Goal: Transaction & Acquisition: Purchase product/service

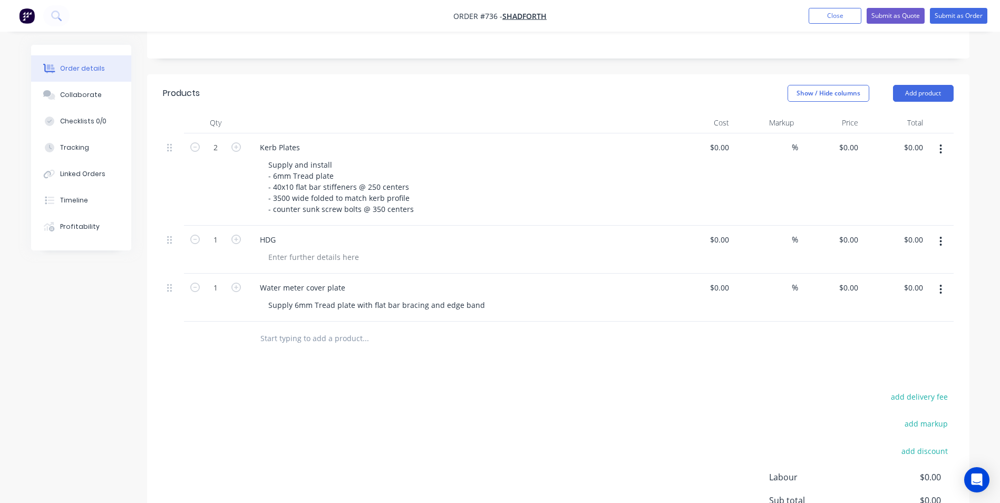
scroll to position [265, 0]
click at [274, 249] on div at bounding box center [314, 256] width 108 height 15
click at [279, 232] on div "HDG" at bounding box center [268, 239] width 33 height 15
click at [275, 249] on div at bounding box center [314, 256] width 108 height 15
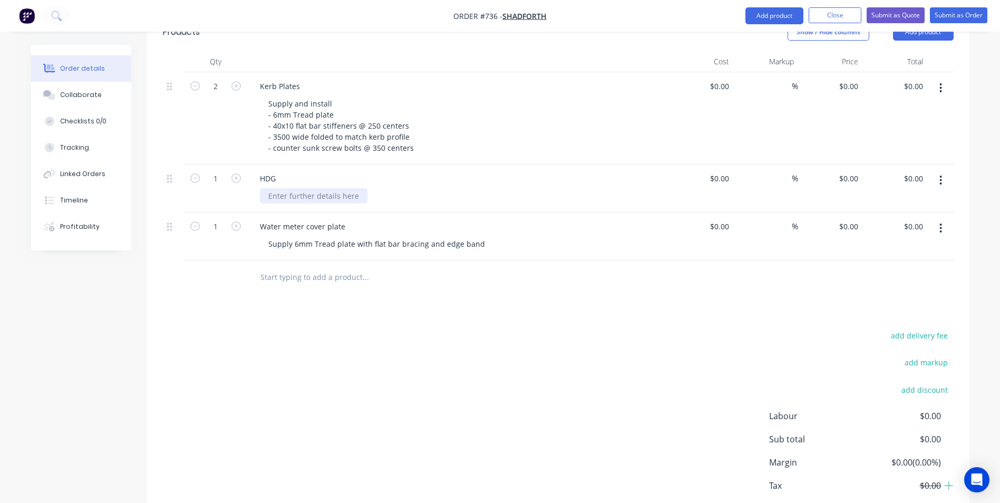
scroll to position [358, 0]
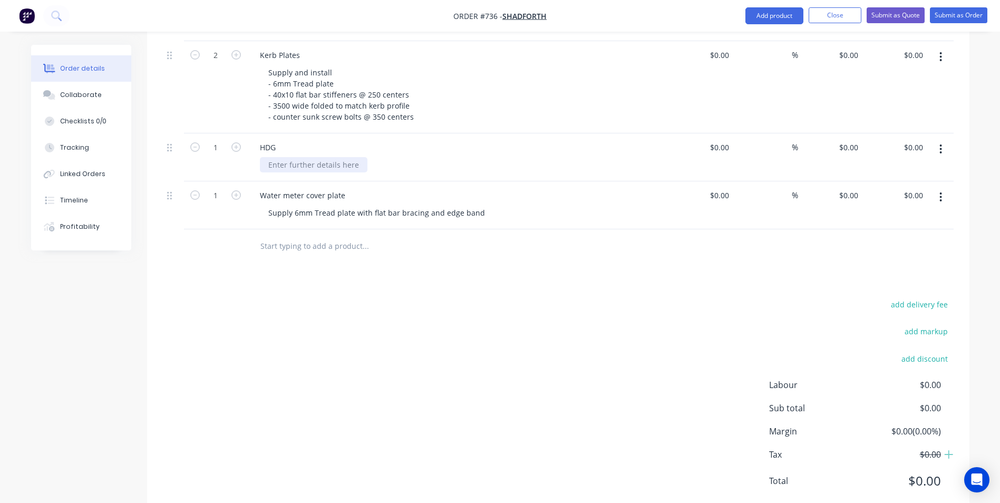
click at [278, 157] on div at bounding box center [314, 164] width 108 height 15
click at [846, 133] on div "0 0" at bounding box center [830, 157] width 65 height 48
type input "$349.00"
click at [238, 142] on icon "button" at bounding box center [235, 146] width 9 height 9
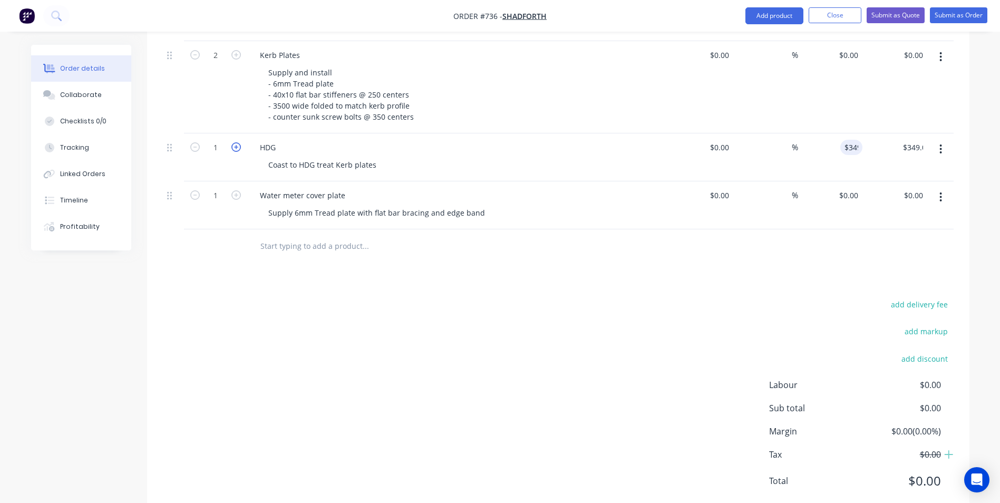
type input "2"
type input "$698.00"
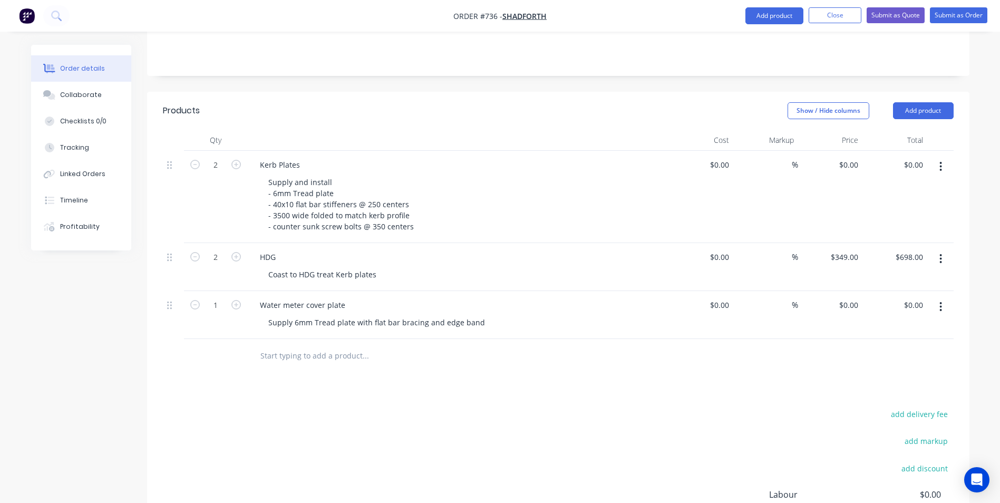
scroll to position [199, 0]
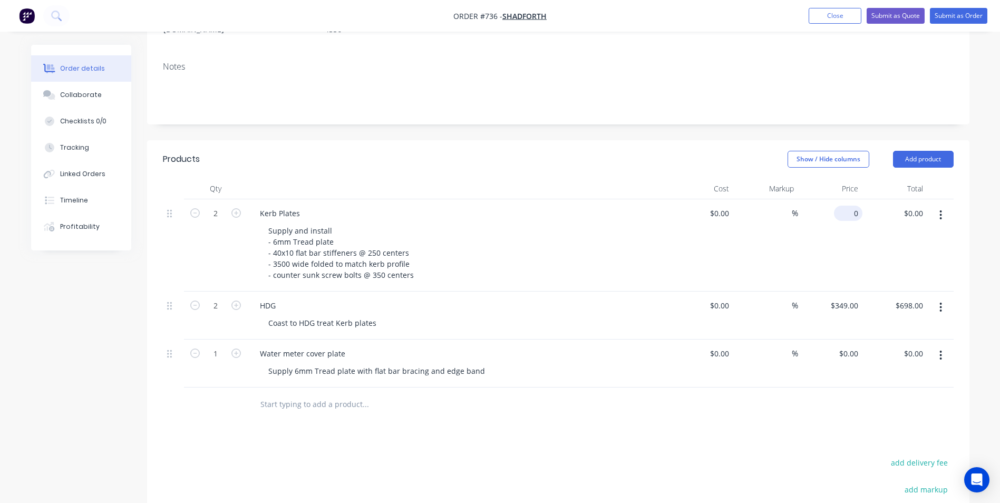
click at [850, 206] on div "0 $0.00" at bounding box center [848, 213] width 28 height 15
type input "$1,948.00"
type input "$3,896.00"
click at [778, 202] on div "%" at bounding box center [765, 245] width 65 height 92
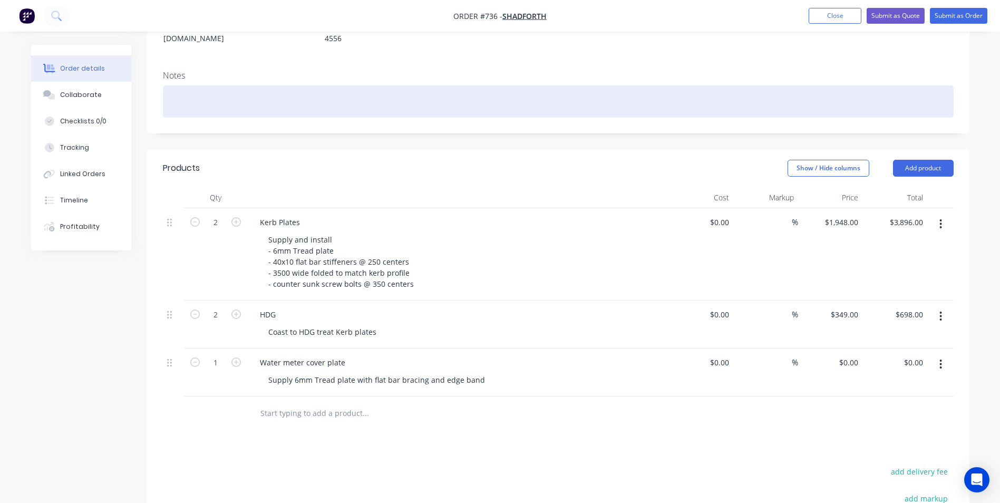
scroll to position [147, 0]
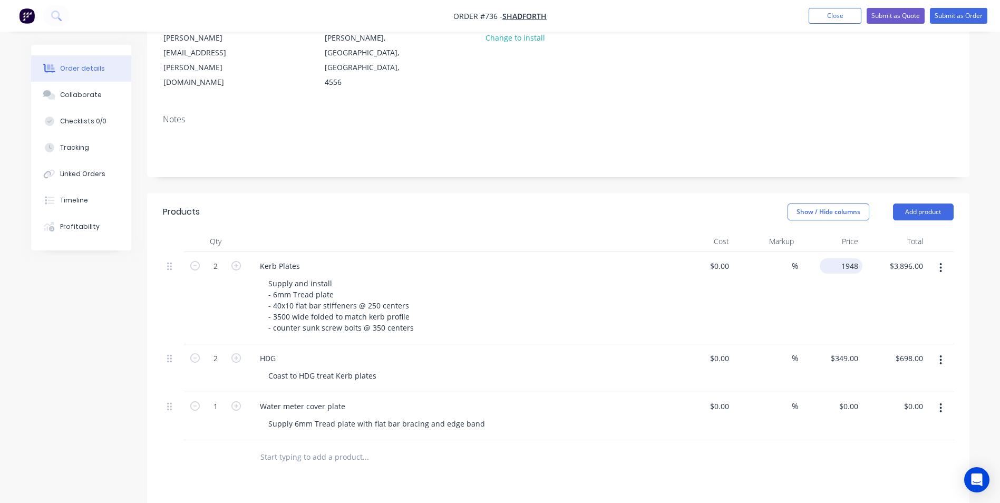
click at [839, 258] on div "1948 $1,948.00" at bounding box center [841, 265] width 43 height 15
type input "$2,048.00"
type input "$4,096.00"
click at [781, 299] on div "%" at bounding box center [765, 298] width 65 height 92
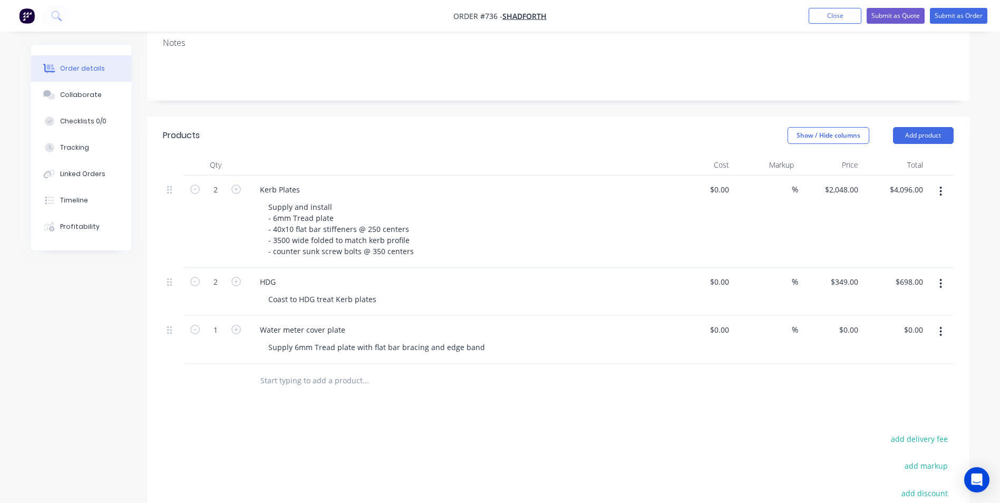
scroll to position [252, 0]
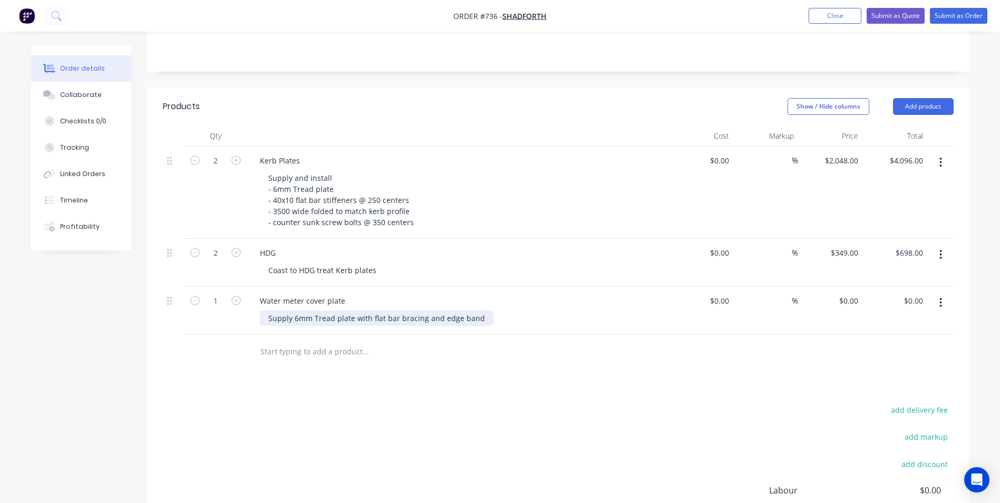
click at [479, 311] on div "Supply 6mm Tread plate with flat bar bracing and edge band" at bounding box center [377, 318] width 234 height 15
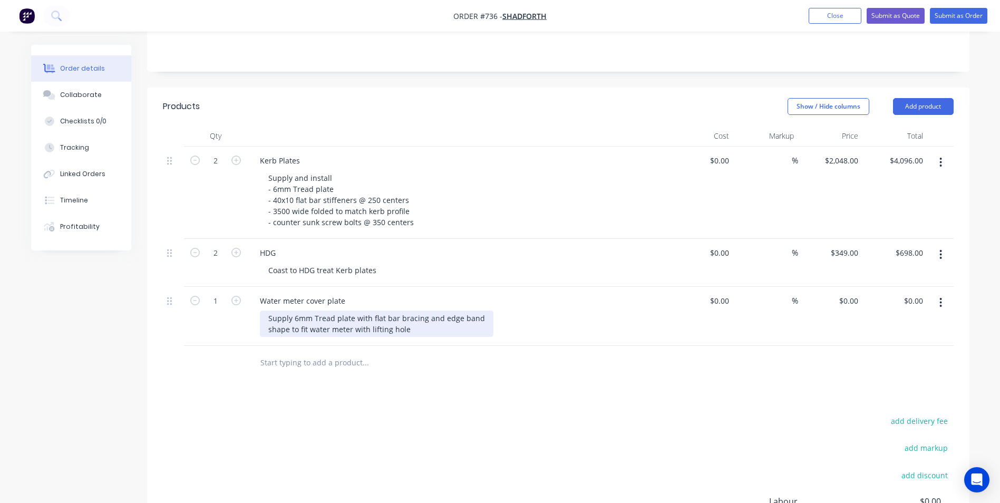
click at [412, 311] on div "Supply 6mm Tread plate with flat bar bracing and edge band shape to fit water m…" at bounding box center [377, 324] width 234 height 26
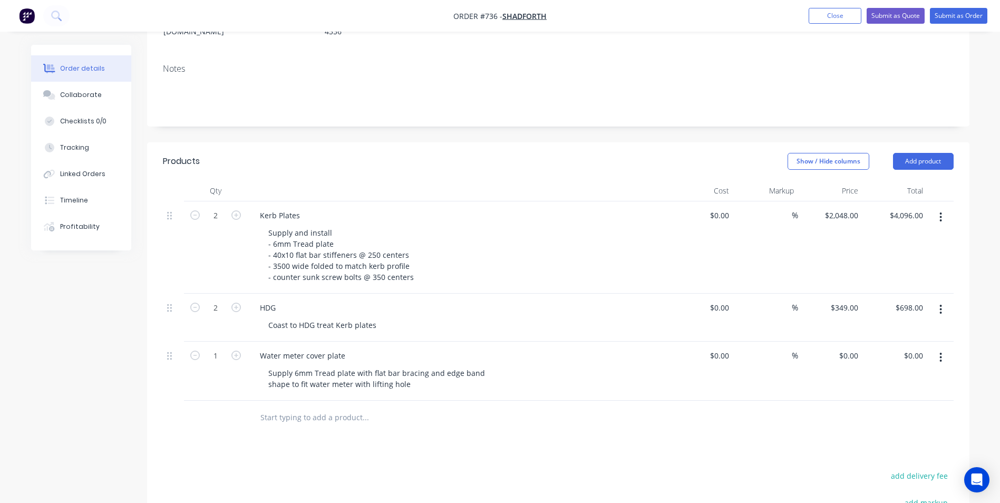
scroll to position [211, 0]
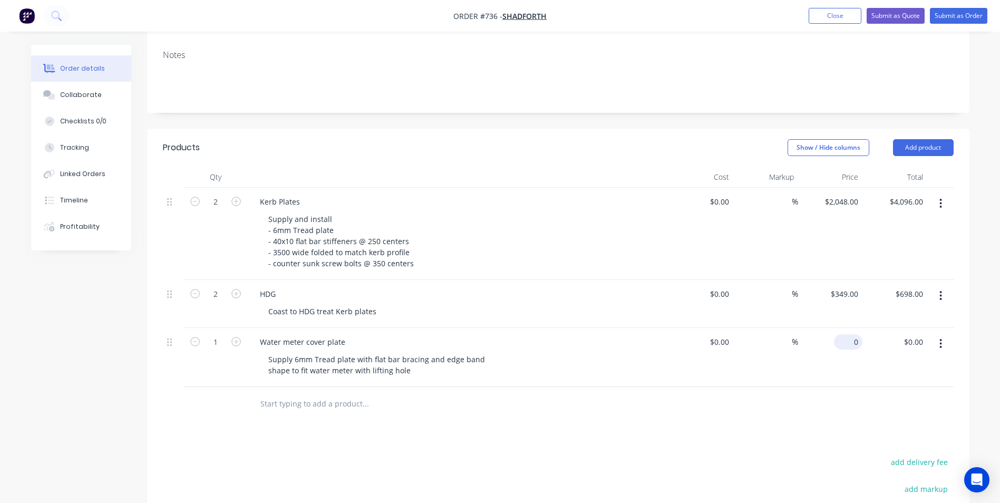
click at [853, 334] on input "0" at bounding box center [850, 341] width 24 height 15
type input "$620.00"
click at [785, 413] on div "Products Show / Hide columns Add product Qty Cost Markup Price Total 2 Kerb Pla…" at bounding box center [558, 402] width 823 height 546
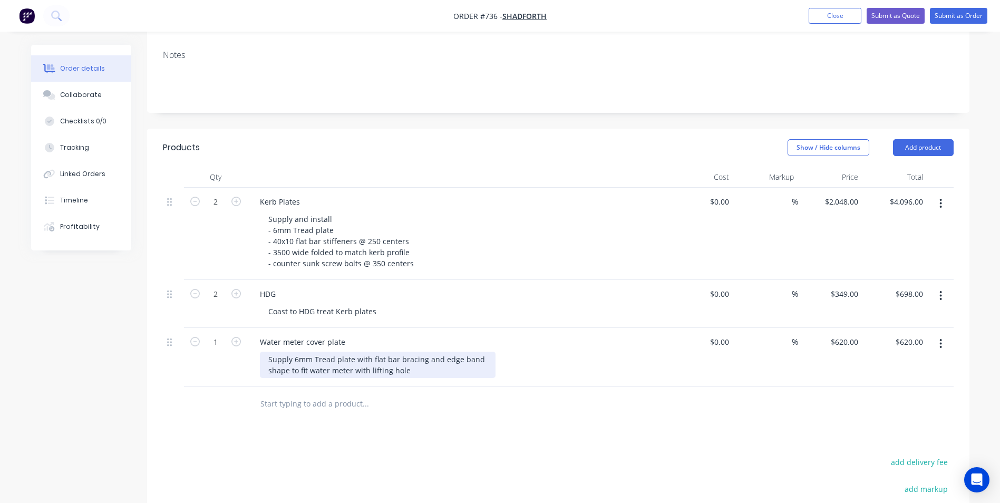
click at [410, 352] on div "Supply 6mm Tread plate with flat bar bracing and edge band shape to fit water m…" at bounding box center [378, 365] width 236 height 26
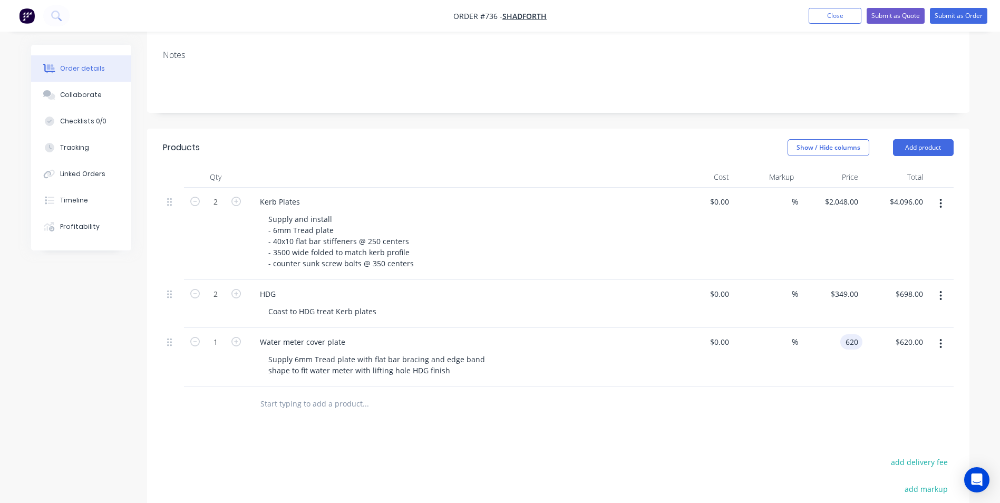
click at [844, 334] on div "620 620" at bounding box center [852, 341] width 22 height 15
type input "720"
type input "$720.00"
click at [840, 328] on div "720 720" at bounding box center [830, 357] width 65 height 59
type input "$720.00"
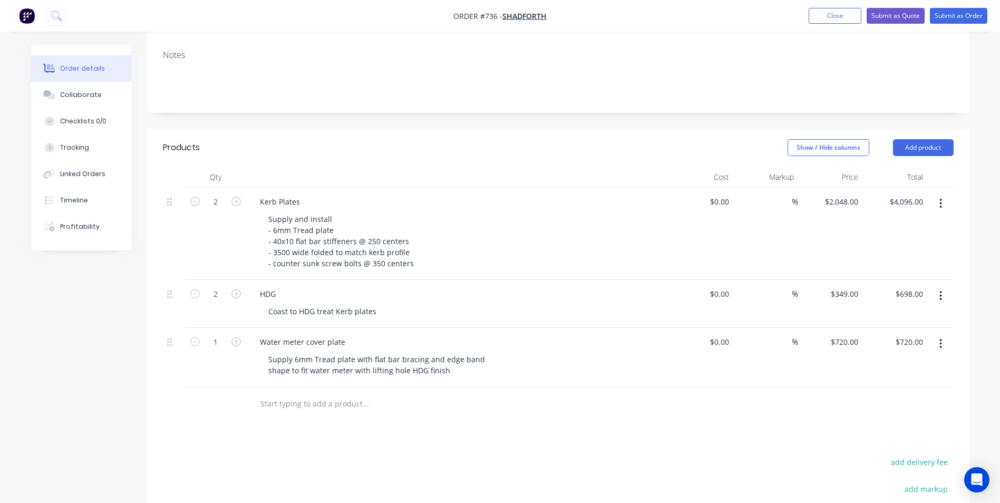
click at [723, 419] on div "Products Show / Hide columns Add product Qty Cost Markup Price Total 2 Kerb Pla…" at bounding box center [558, 402] width 823 height 546
click at [903, 18] on button "Submit as Quote" at bounding box center [896, 16] width 58 height 16
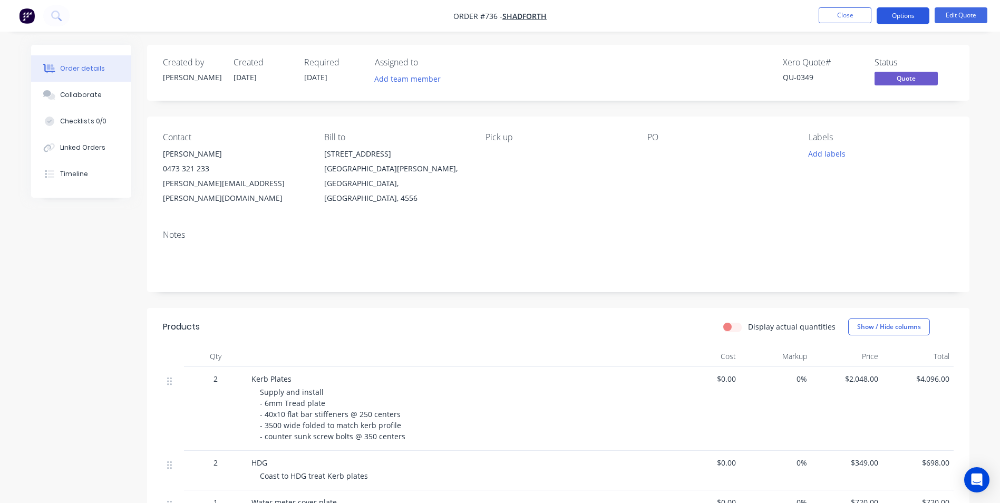
click at [905, 14] on button "Options" at bounding box center [903, 15] width 53 height 17
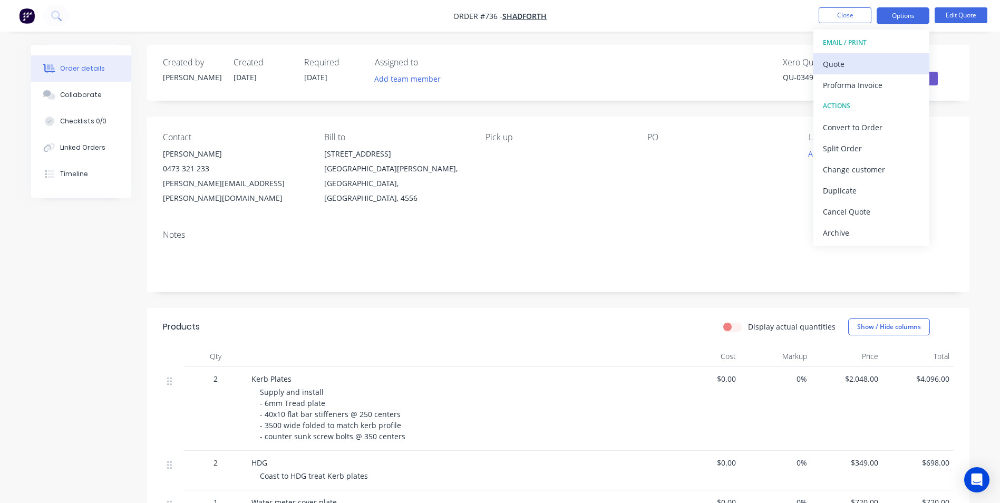
click at [858, 63] on div "Quote" at bounding box center [871, 63] width 97 height 15
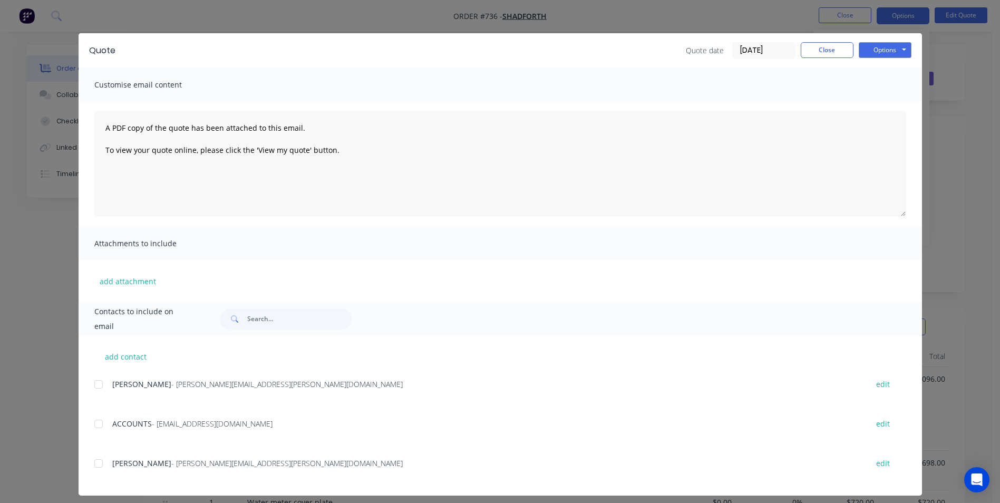
scroll to position [16, 0]
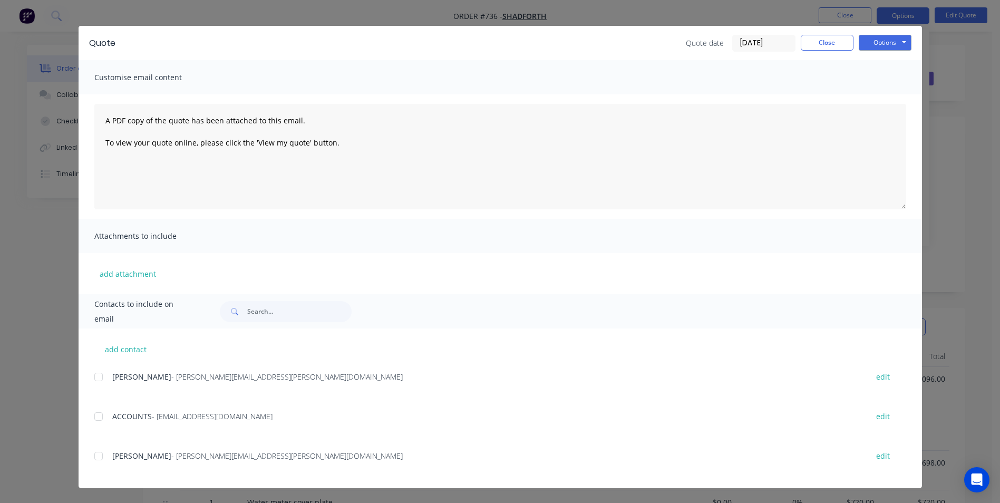
click at [93, 455] on div at bounding box center [98, 456] width 21 height 21
drag, startPoint x: 885, startPoint y: 34, endPoint x: 876, endPoint y: 44, distance: 13.8
click at [884, 36] on button "Options" at bounding box center [885, 43] width 53 height 16
click at [874, 95] on button "Email" at bounding box center [892, 96] width 67 height 17
